Goal: Find specific page/section: Find specific page/section

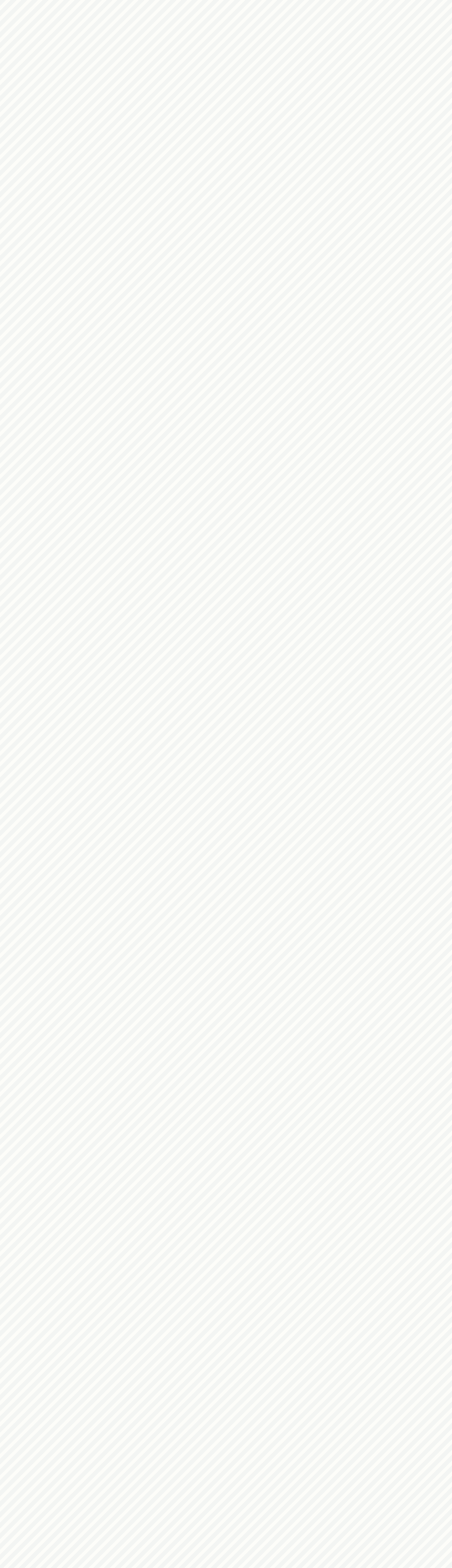
click at [37, 0] on html at bounding box center [226, 0] width 452 height 0
click at [451, 0] on html at bounding box center [226, 0] width 452 height 0
click at [376, 0] on html at bounding box center [226, 0] width 452 height 0
click at [30, 0] on html at bounding box center [226, 0] width 452 height 0
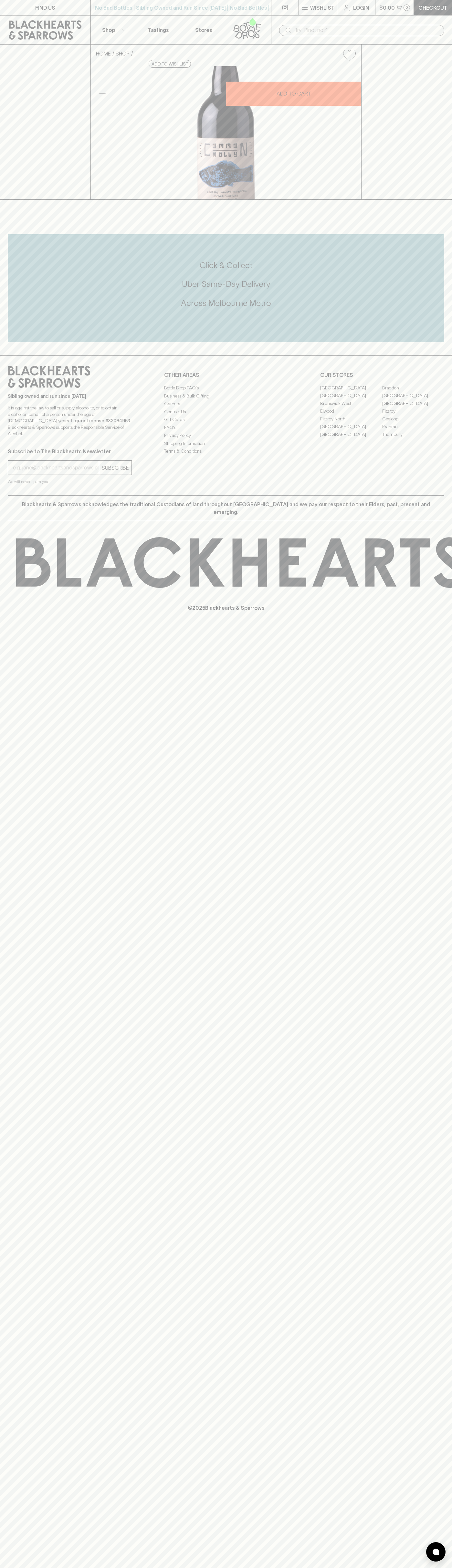
click at [351, 422] on link "Fitzroy North" at bounding box center [351, 419] width 62 height 8
